Goal: Task Accomplishment & Management: Use online tool/utility

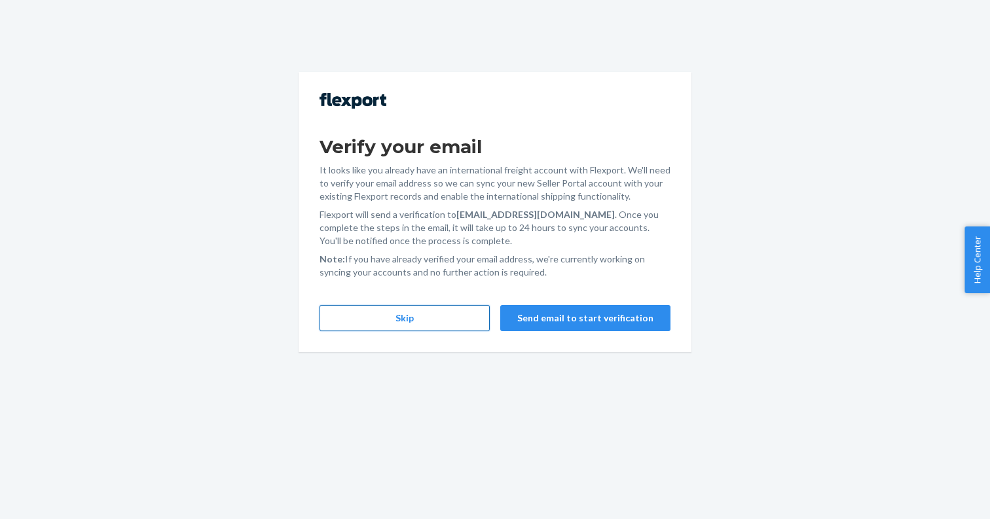
click at [409, 325] on button "Skip" at bounding box center [405, 318] width 170 height 26
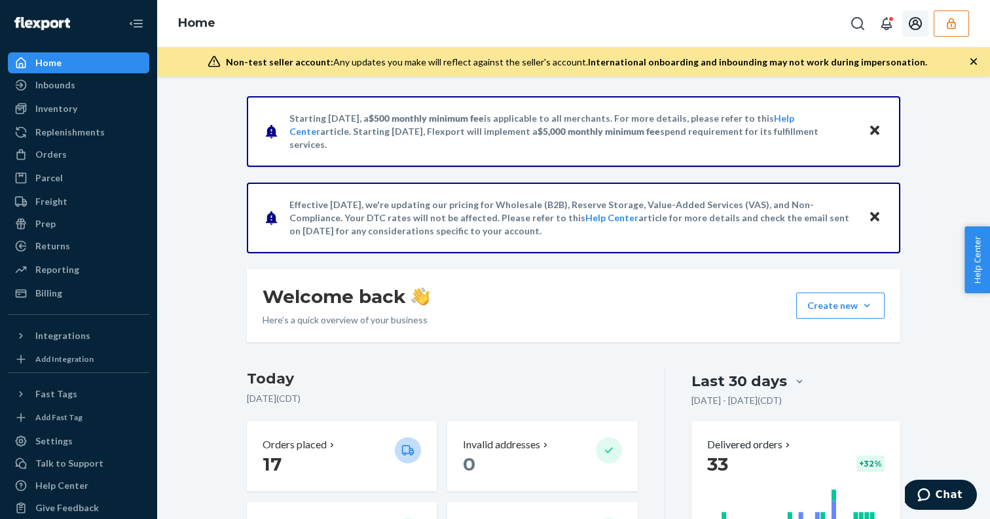
click at [954, 16] on button "button" at bounding box center [951, 23] width 35 height 26
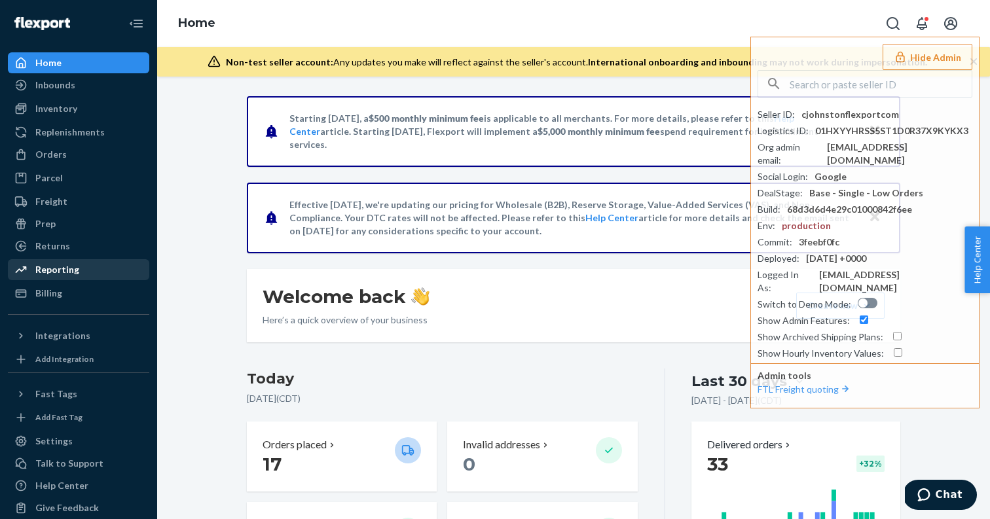
click at [75, 268] on div "Reporting" at bounding box center [57, 269] width 44 height 13
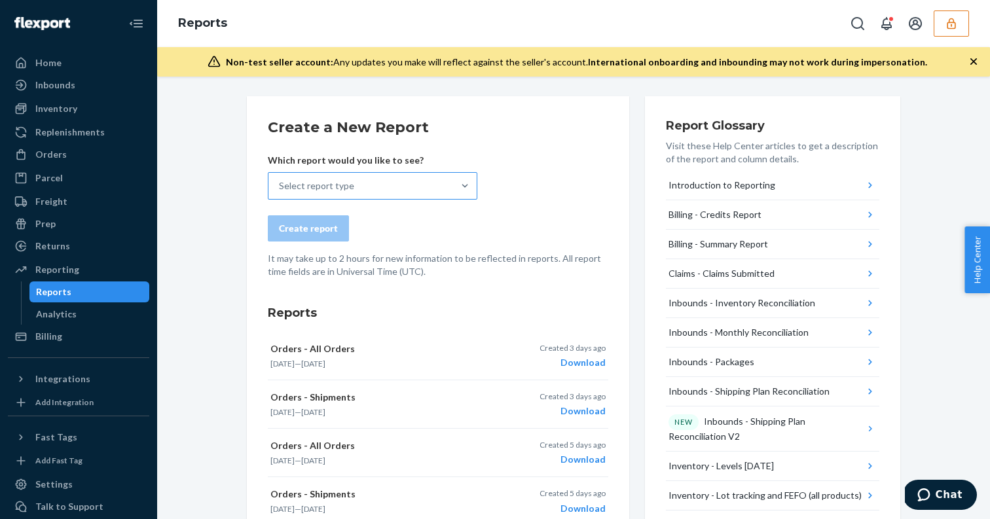
click at [364, 190] on div "Select report type" at bounding box center [360, 186] width 185 height 26
click at [280, 190] on input "Select report type" at bounding box center [279, 185] width 1 height 13
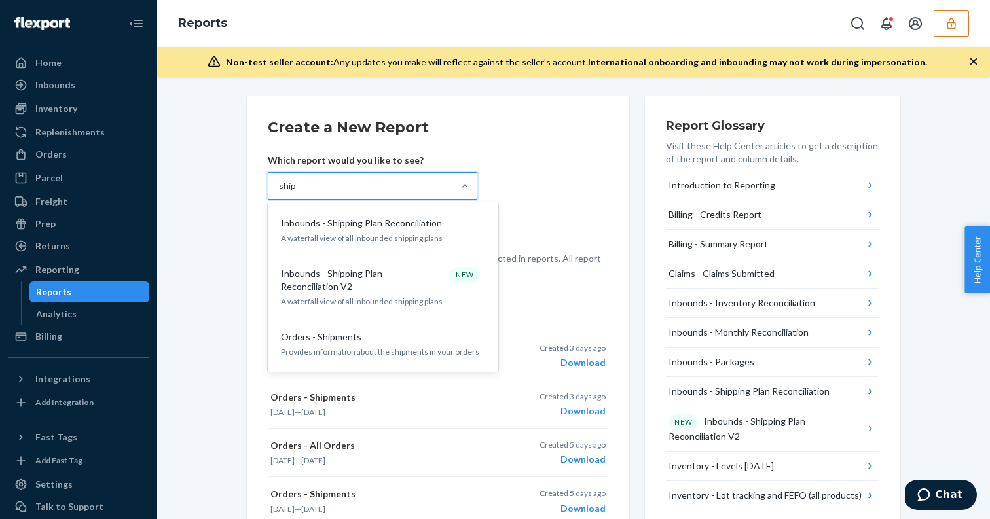
type input "shipm"
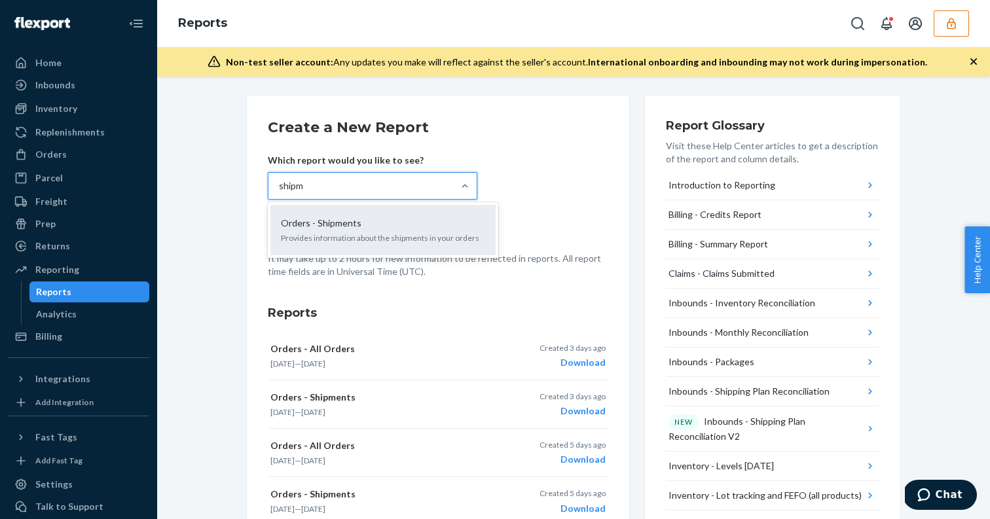
click at [335, 240] on p "Provides information about the shipments in your orders" at bounding box center [383, 237] width 204 height 11
click at [304, 192] on input "shipm" at bounding box center [292, 185] width 26 height 13
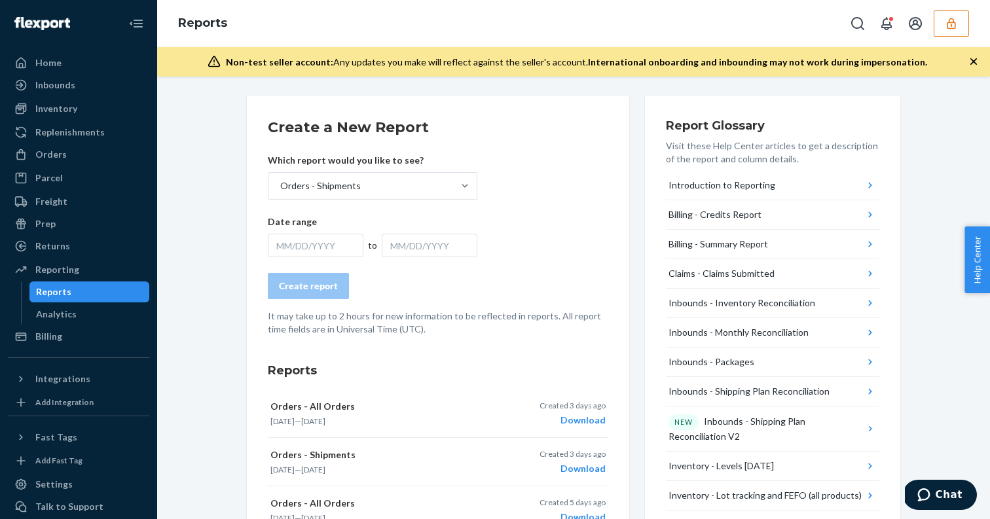
click at [335, 240] on div "MM/DD/YYYY" at bounding box center [316, 246] width 96 height 24
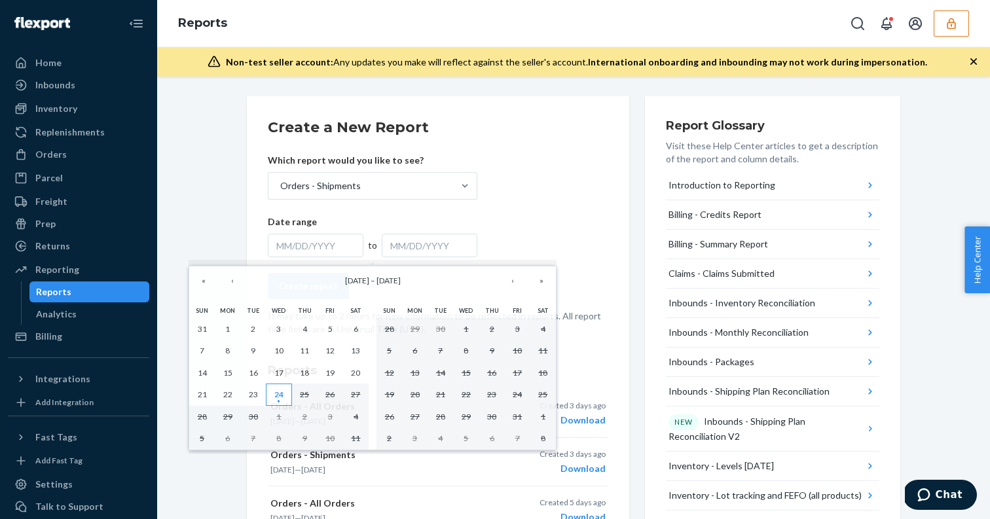
click at [278, 397] on abbr "24" at bounding box center [278, 395] width 9 height 10
click at [283, 382] on button "17" at bounding box center [279, 373] width 26 height 22
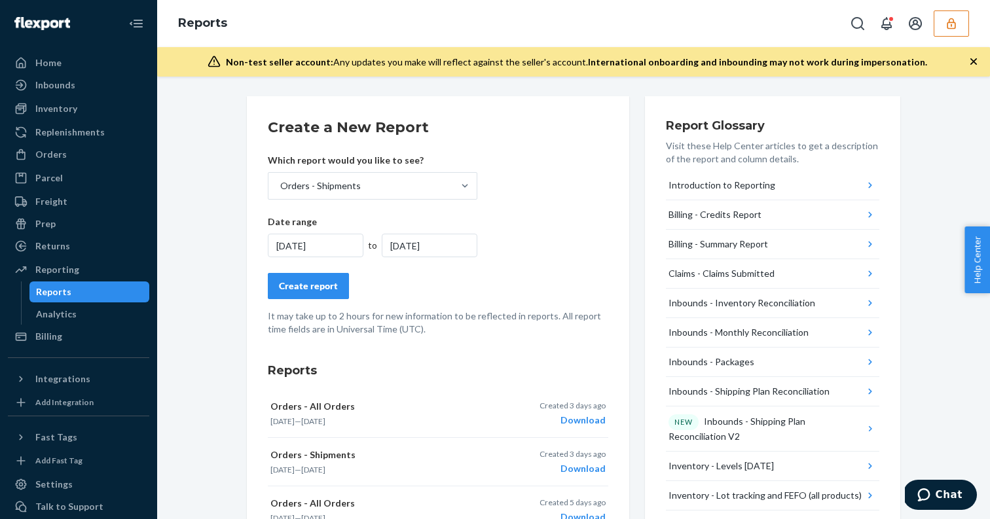
click at [321, 245] on div "[DATE]" at bounding box center [316, 246] width 96 height 24
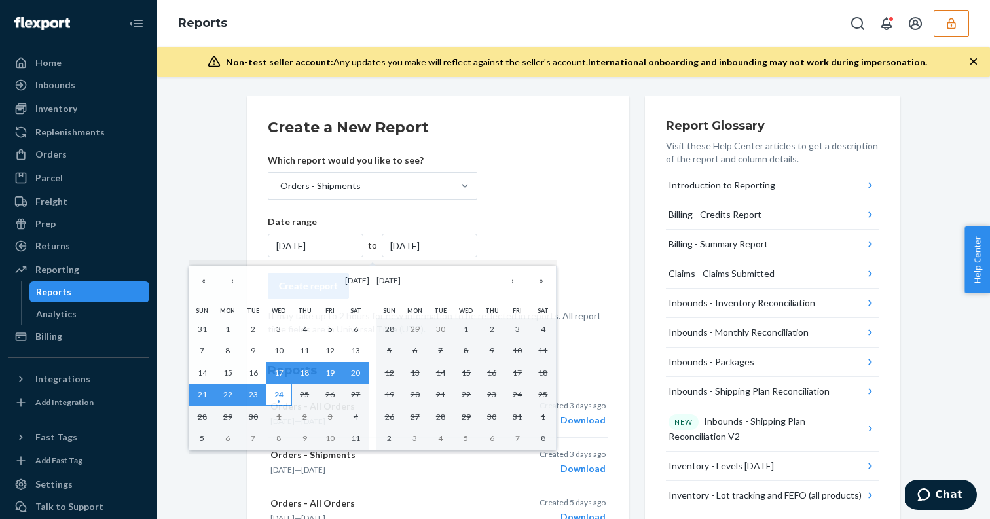
click at [280, 399] on abbr "24" at bounding box center [278, 395] width 9 height 10
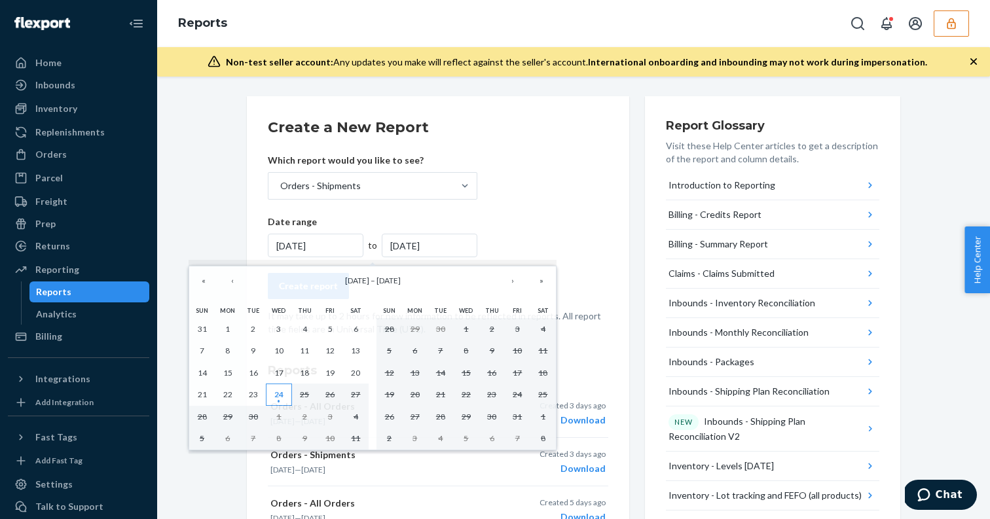
click at [280, 399] on abbr "24" at bounding box center [278, 395] width 9 height 10
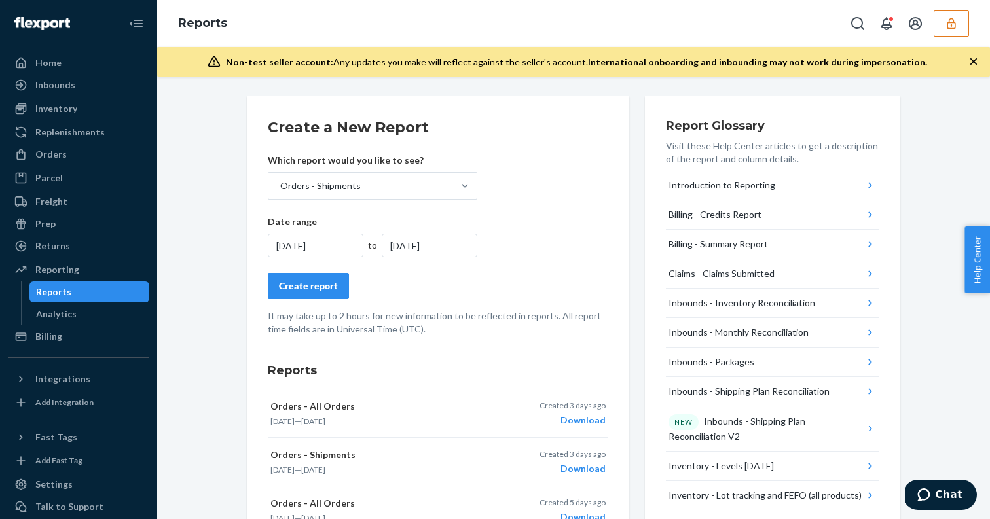
click at [314, 287] on div "Create report" at bounding box center [308, 286] width 59 height 13
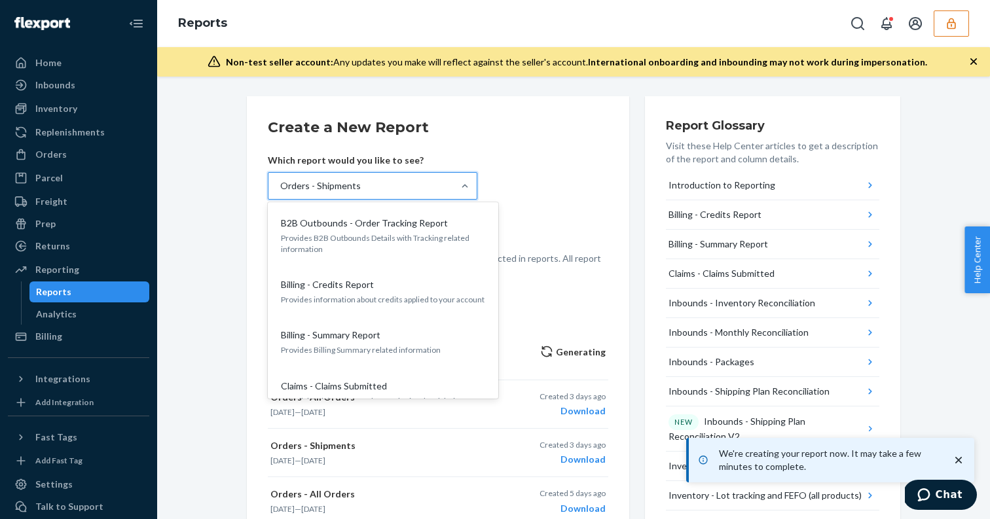
click at [359, 179] on div "Orders - Shipments" at bounding box center [360, 186] width 185 height 26
click at [280, 179] on input "option Orders - Shipments, selected. option B2B Outbounds - Order Tracking Repo…" at bounding box center [279, 185] width 1 height 13
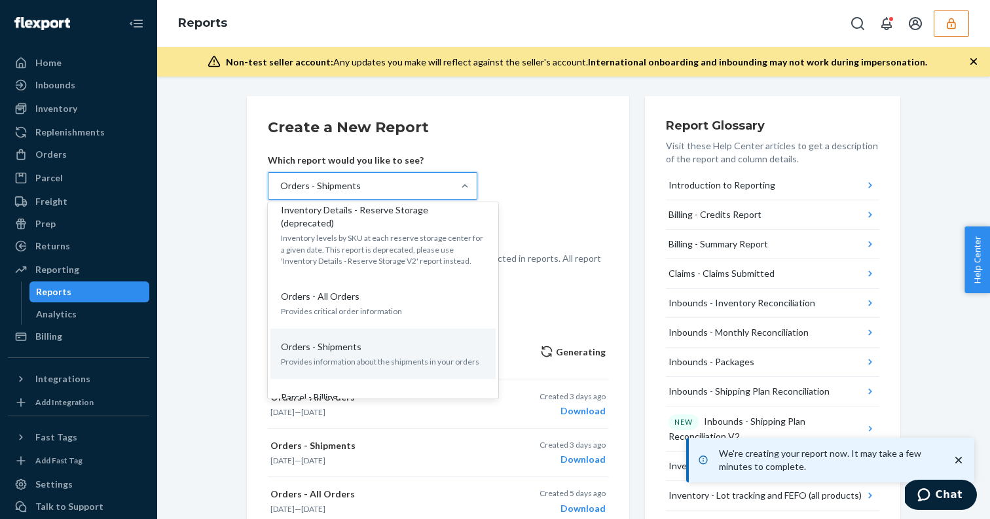
scroll to position [690, 0]
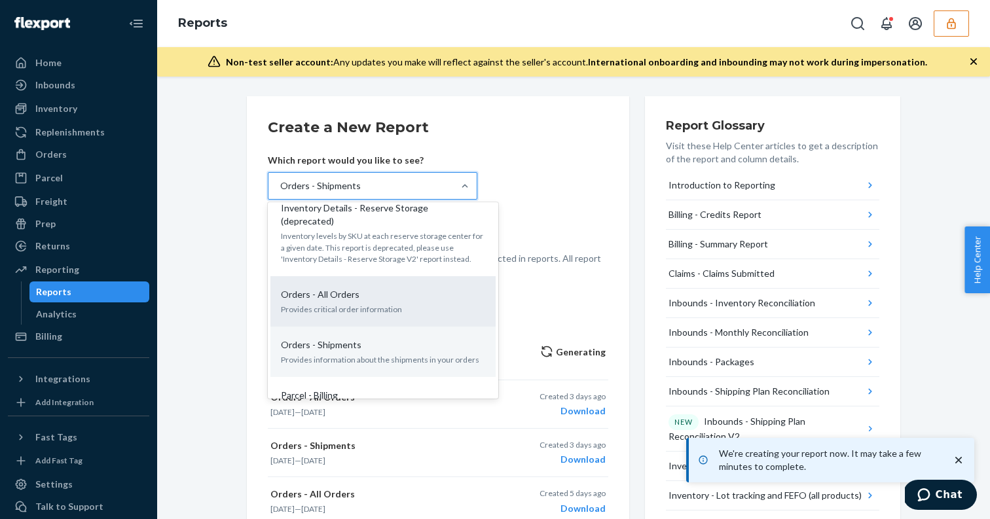
click at [372, 304] on p "Provides critical order information" at bounding box center [383, 309] width 204 height 11
click at [280, 192] on input "option Orders - Shipments, selected. option Orders - All Orders focused, 14 of …" at bounding box center [279, 185] width 1 height 13
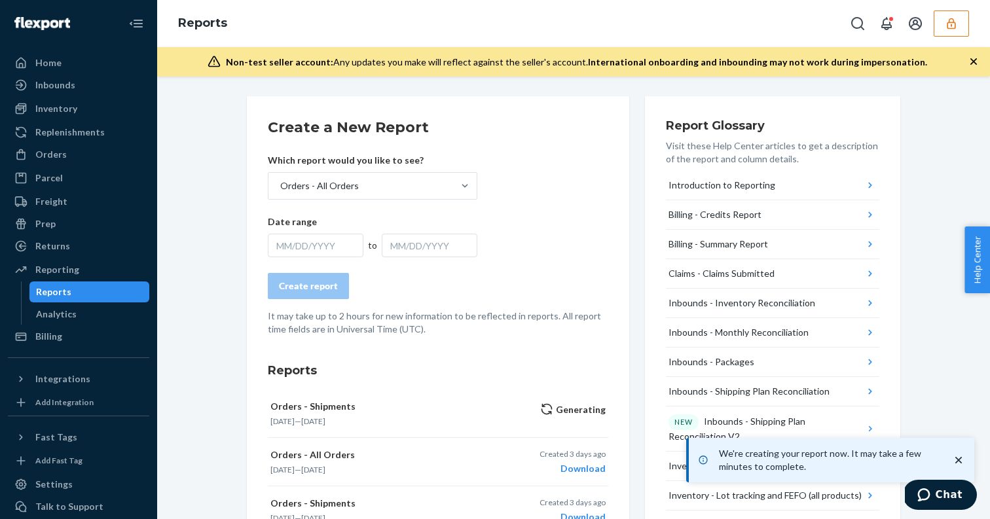
click at [321, 242] on div "MM/DD/YYYY" at bounding box center [316, 246] width 96 height 24
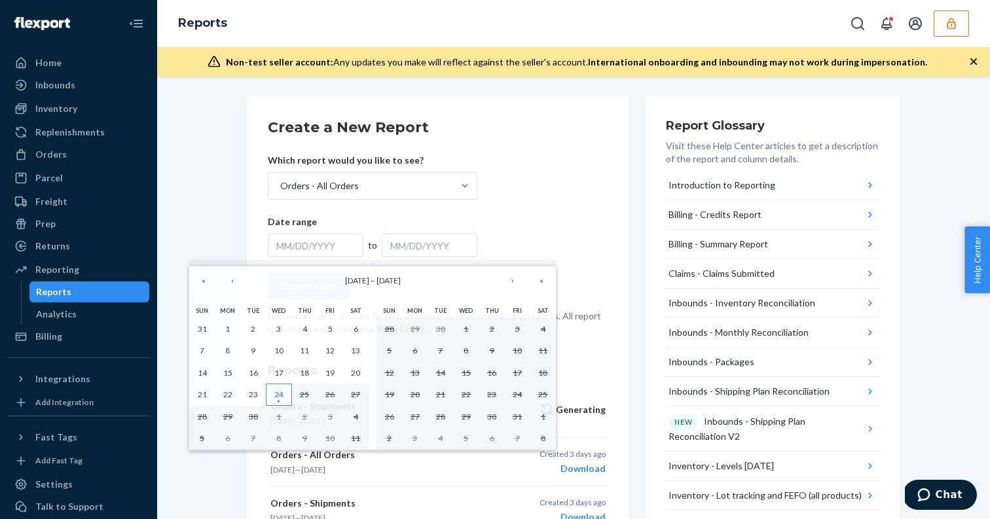
click at [279, 396] on abbr "24" at bounding box center [278, 395] width 9 height 10
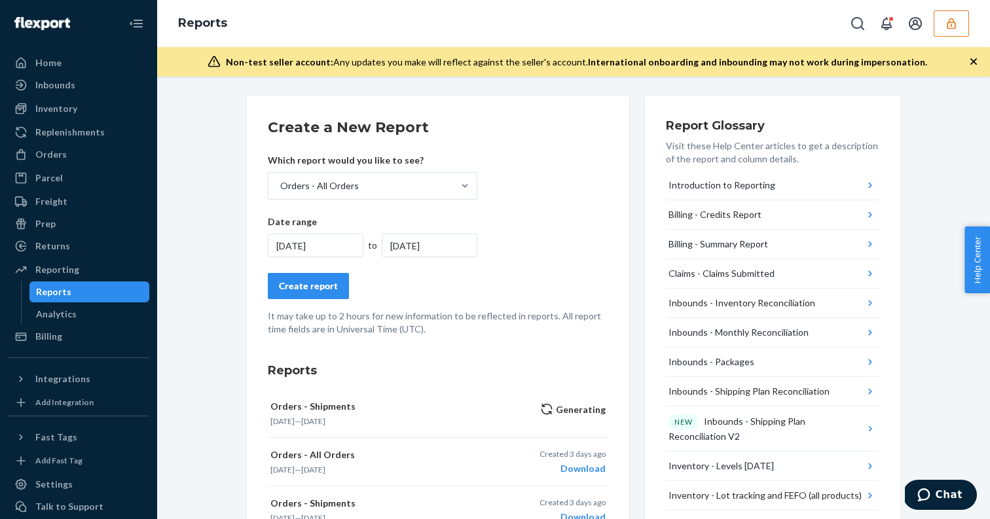
click at [319, 265] on form "Create a New Report Which report would you like to see? Orders - All Orders Dat…" at bounding box center [438, 226] width 340 height 219
click at [304, 293] on button "Create report" at bounding box center [308, 286] width 81 height 26
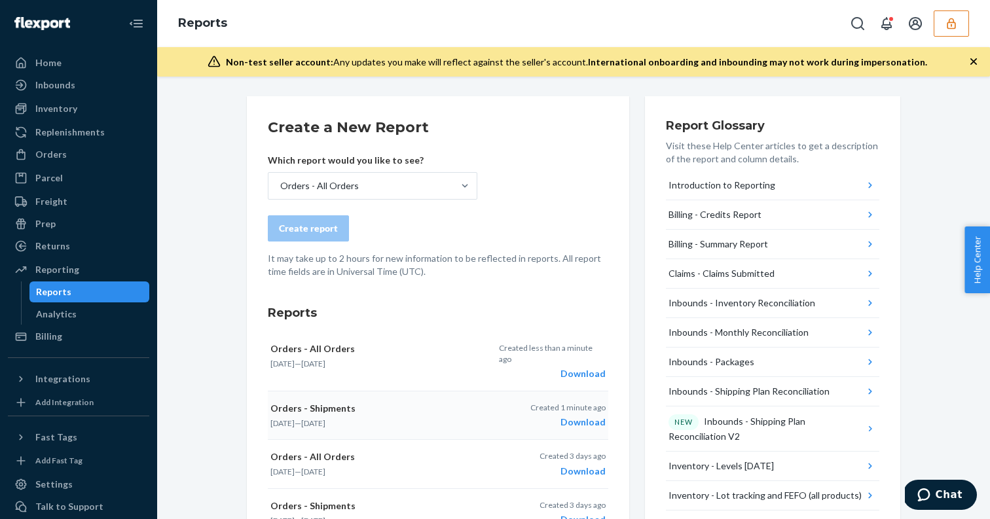
click at [594, 416] on div "Download" at bounding box center [567, 422] width 75 height 13
click at [585, 367] on div "Download" at bounding box center [552, 373] width 107 height 13
click at [64, 111] on div "Inventory" at bounding box center [56, 108] width 42 height 13
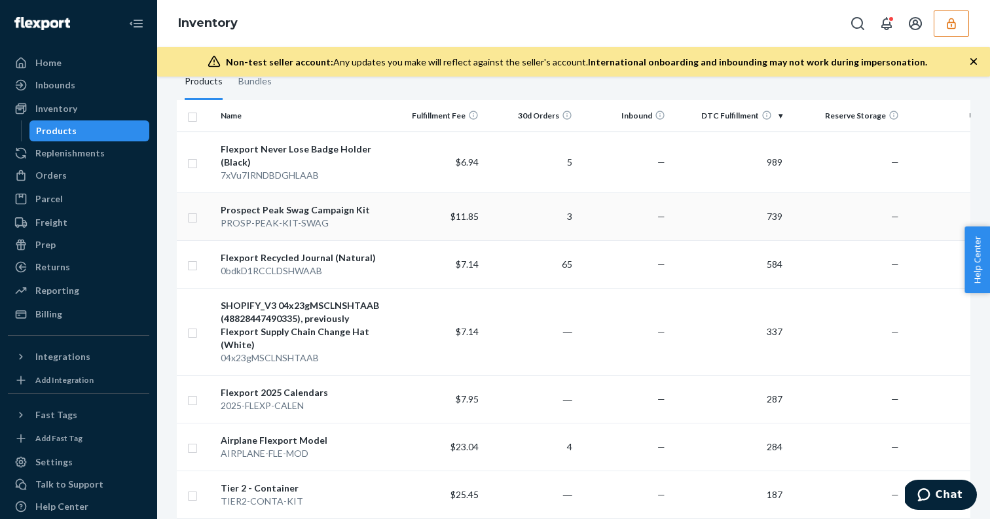
click at [285, 213] on div "Prospect Peak Swag Campaign Kit" at bounding box center [303, 210] width 164 height 13
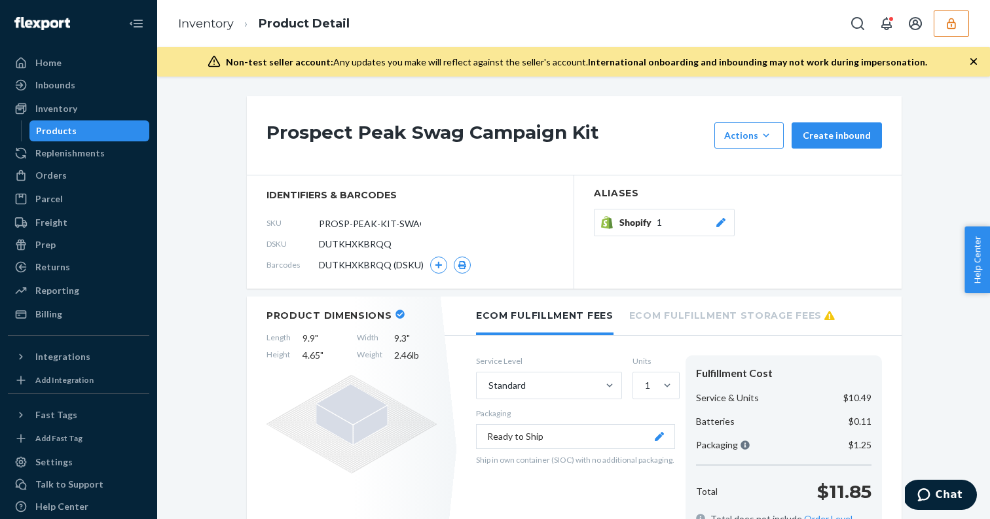
click at [350, 246] on span "DUTKHXKBRQQ" at bounding box center [355, 244] width 73 height 13
copy span "DUTKHXKBRQQ"
